Goal: Information Seeking & Learning: Learn about a topic

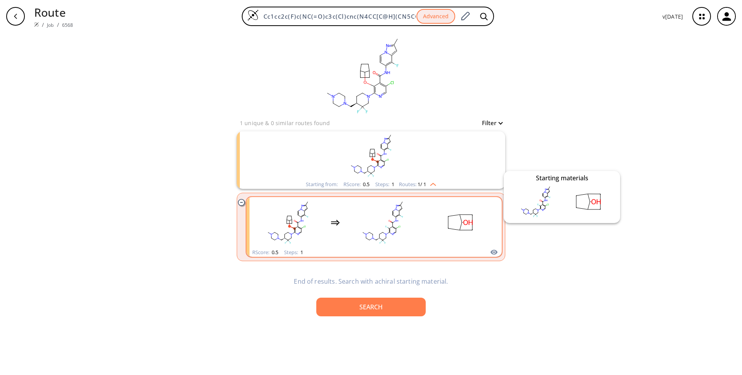
click at [498, 252] on icon "clusters" at bounding box center [494, 251] width 8 height 9
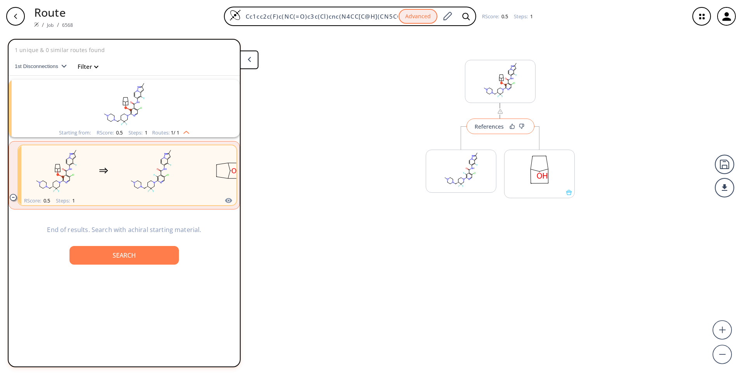
click at [501, 131] on button "References" at bounding box center [500, 126] width 68 height 16
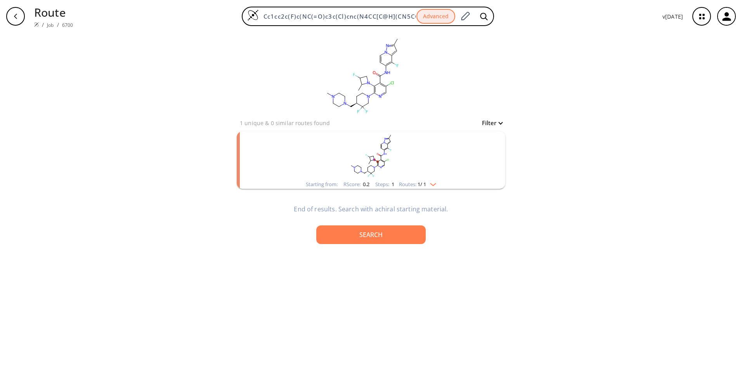
click at [436, 185] on img "clusters" at bounding box center [431, 183] width 10 height 6
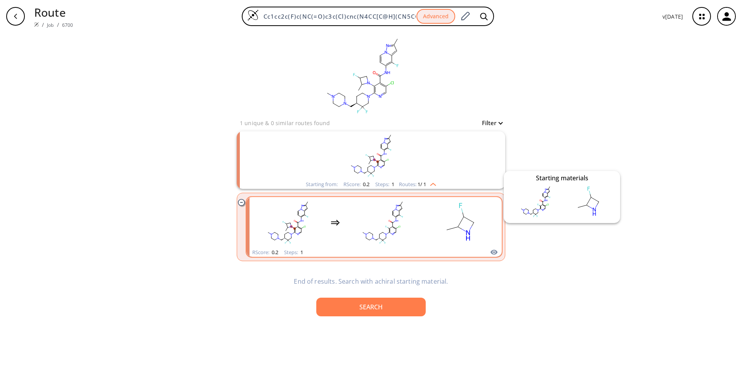
click at [495, 251] on icon "clusters" at bounding box center [494, 251] width 8 height 9
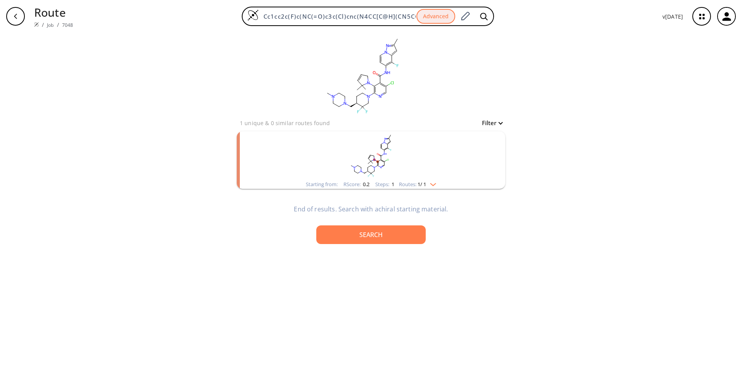
click at [432, 184] on img "clusters" at bounding box center [431, 183] width 10 height 6
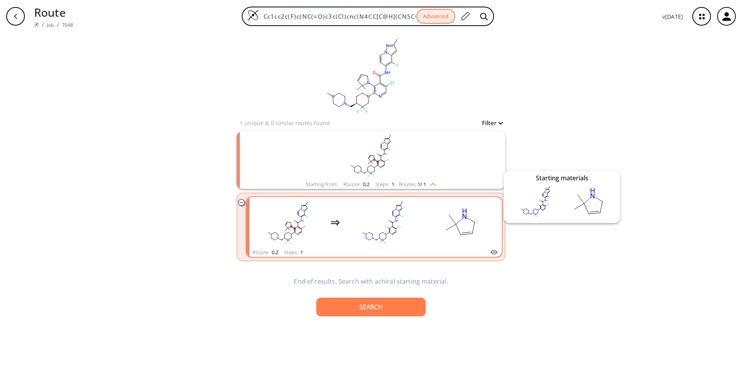
click at [495, 250] on icon "clusters" at bounding box center [494, 252] width 7 height 5
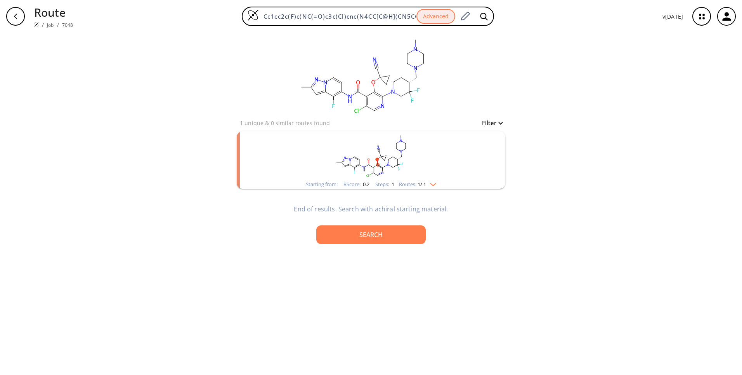
click at [433, 182] on img "clusters" at bounding box center [431, 183] width 10 height 6
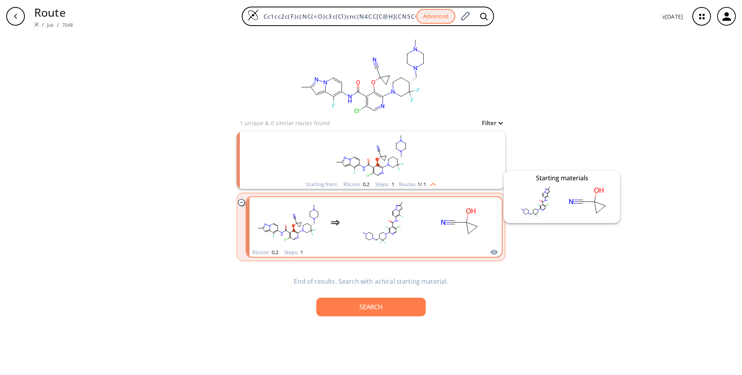
click at [495, 249] on icon "clusters" at bounding box center [494, 251] width 8 height 9
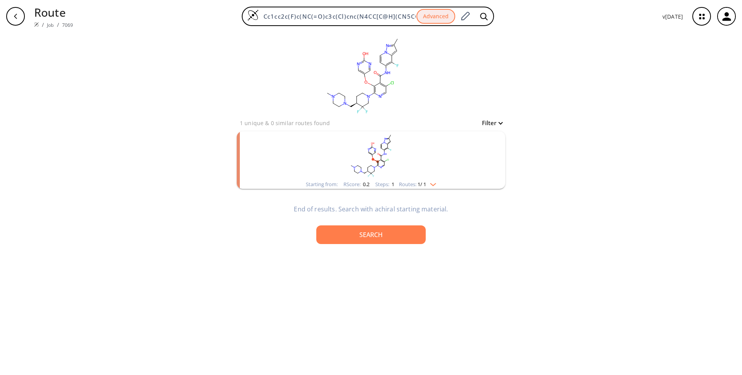
click at [435, 186] on div "Routes: 1 / 1" at bounding box center [417, 184] width 37 height 5
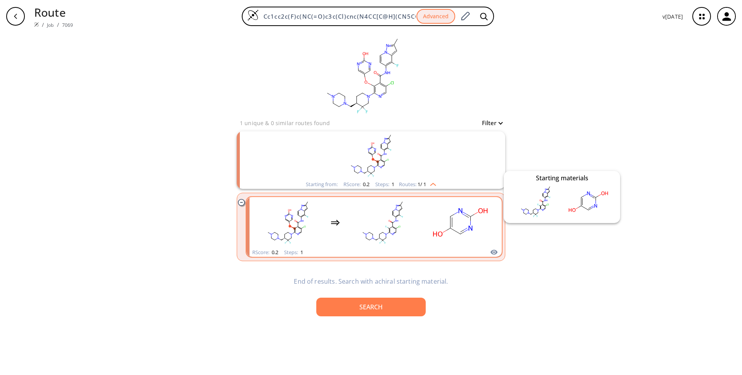
click at [495, 250] on icon "clusters" at bounding box center [494, 251] width 8 height 9
